Goal: Information Seeking & Learning: Learn about a topic

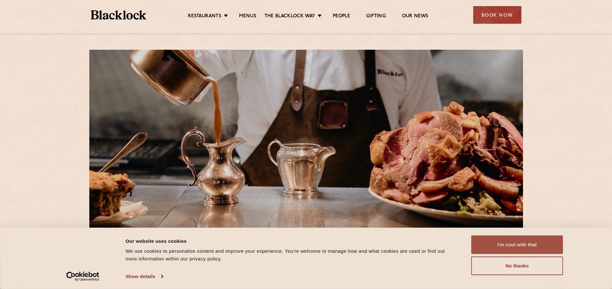
click at [518, 242] on button "I'm cool with that" at bounding box center [517, 245] width 92 height 19
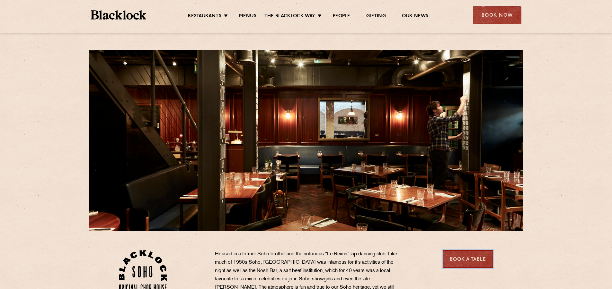
click at [473, 255] on link "Book a Table" at bounding box center [468, 260] width 50 height 18
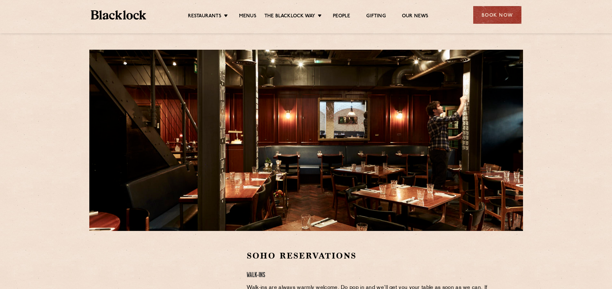
click at [248, 7] on div "Restaurants Soho City Shoreditch Covent Garden Canary Wharf Manchester Birmingh…" at bounding box center [306, 14] width 450 height 29
click at [248, 13] on ul "Restaurants Soho City Shoreditch Covent Garden Canary Wharf Manchester Birmingh…" at bounding box center [307, 15] width 323 height 10
click at [249, 15] on link "Menus" at bounding box center [247, 16] width 17 height 7
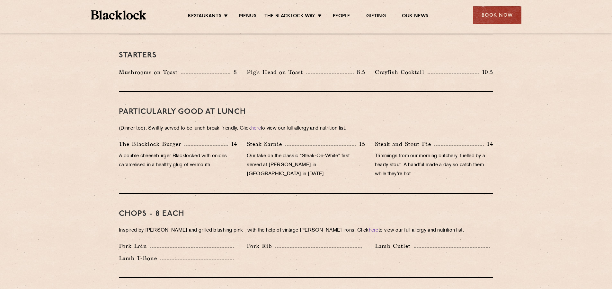
scroll to position [418, 0]
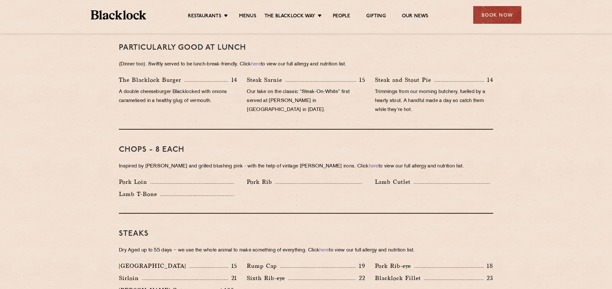
click at [262, 130] on div "Chops - 8 each Inspired by Joe Beef and grilled blushing pink - with the help o…" at bounding box center [306, 172] width 374 height 84
click at [174, 88] on p "A double cheeseburger Blacklocked with onions caramelised in a healthy glug of …" at bounding box center [178, 97] width 118 height 18
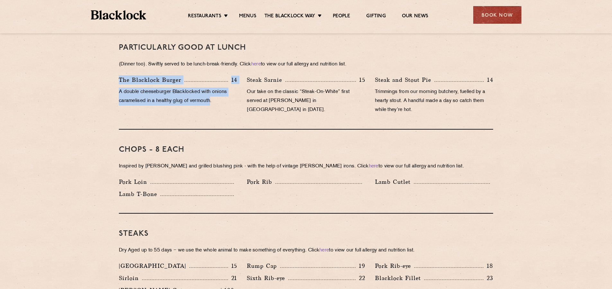
drag, startPoint x: 145, startPoint y: 77, endPoint x: 88, endPoint y: 62, distance: 59.1
click at [119, 75] on p "The Blacklock Burger" at bounding box center [152, 79] width 66 height 9
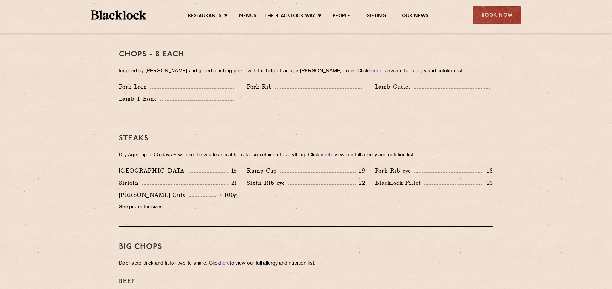
scroll to position [514, 0]
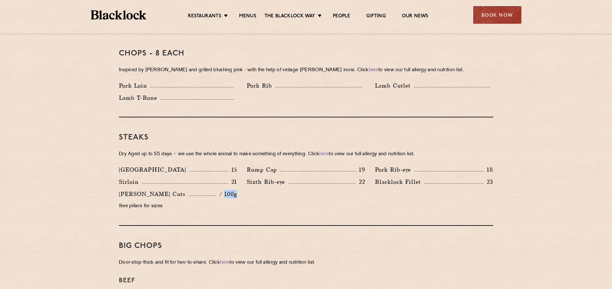
drag, startPoint x: 228, startPoint y: 188, endPoint x: 248, endPoint y: 189, distance: 19.9
click at [248, 189] on div "Denver 15 Rump Cap 19 Pork Rib-eye 18 Sirloin 21 Sixth Rib-eye 22 Blacklock Fil…" at bounding box center [306, 189] width 384 height 49
click at [132, 191] on div "Butcher's Cuts / 100g See pillars for sizes" at bounding box center [178, 202] width 128 height 24
drag, startPoint x: 160, startPoint y: 193, endPoint x: 248, endPoint y: 198, distance: 87.5
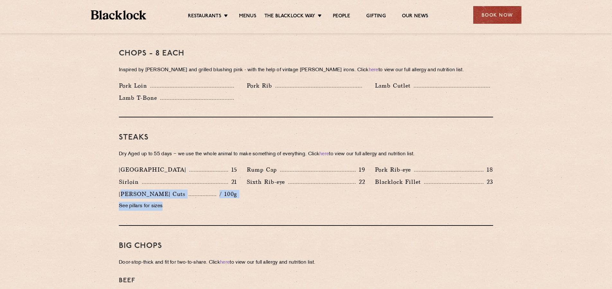
click at [242, 198] on div "Butcher's Cuts / 100g See pillars for sizes" at bounding box center [178, 202] width 128 height 24
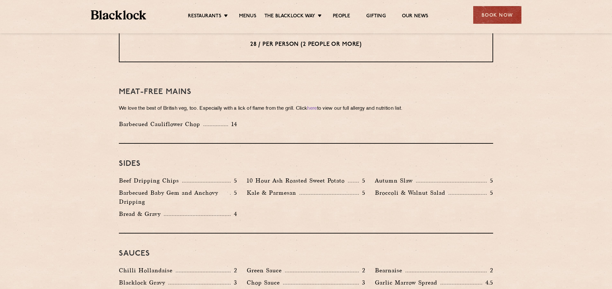
scroll to position [835, 0]
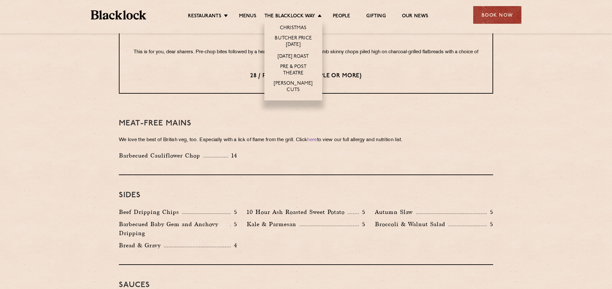
click at [297, 51] on li "[DATE] Roast" at bounding box center [293, 56] width 58 height 12
click at [297, 56] on link "[DATE] Roast" at bounding box center [293, 57] width 31 height 7
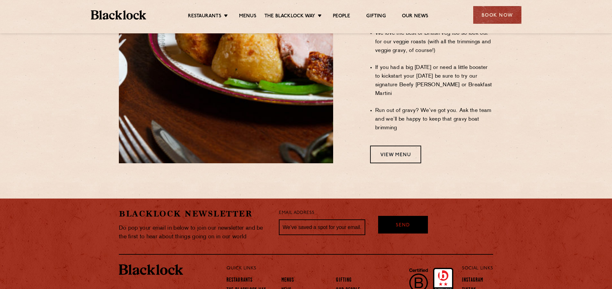
scroll to position [593, 0]
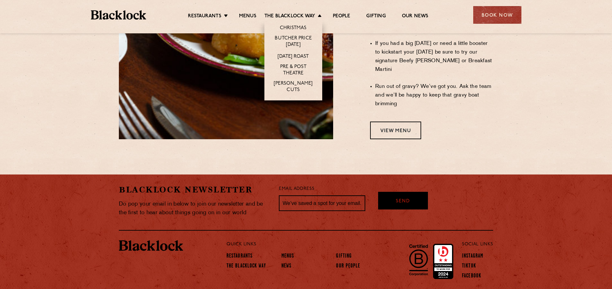
click at [304, 82] on li "[PERSON_NAME] Cuts" at bounding box center [293, 90] width 58 height 22
click at [304, 82] on link "[PERSON_NAME] Cuts" at bounding box center [293, 87] width 45 height 13
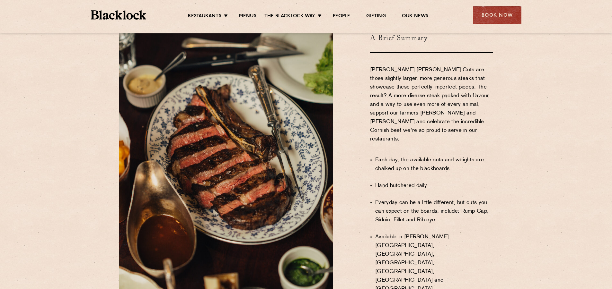
scroll to position [385, 0]
